Goal: Find specific page/section: Find specific page/section

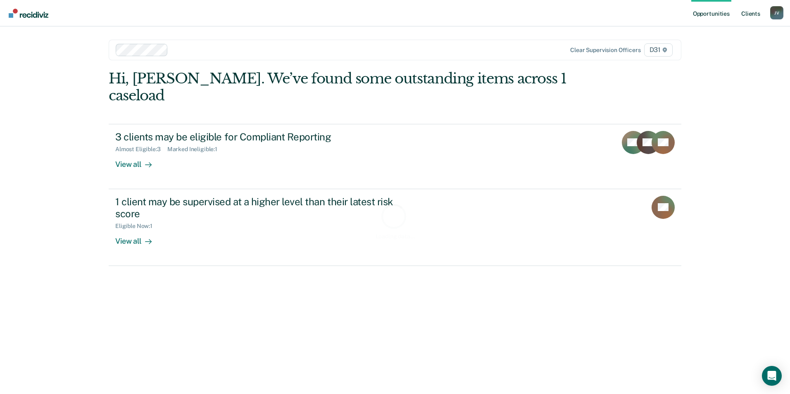
click at [752, 15] on link "Client s" at bounding box center [751, 13] width 22 height 26
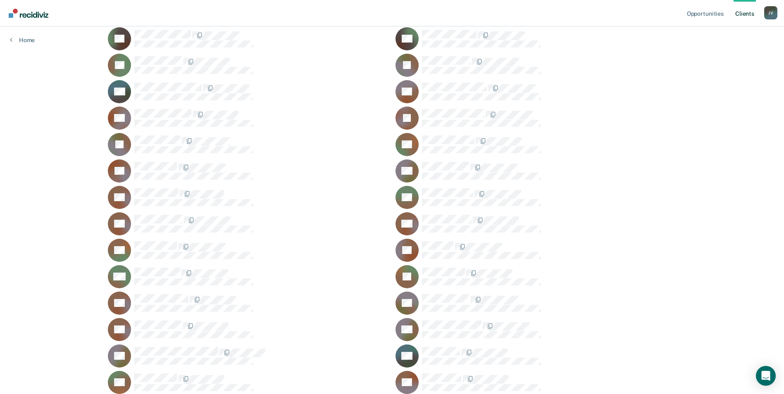
scroll to position [165, 0]
